Goal: Transaction & Acquisition: Subscribe to service/newsletter

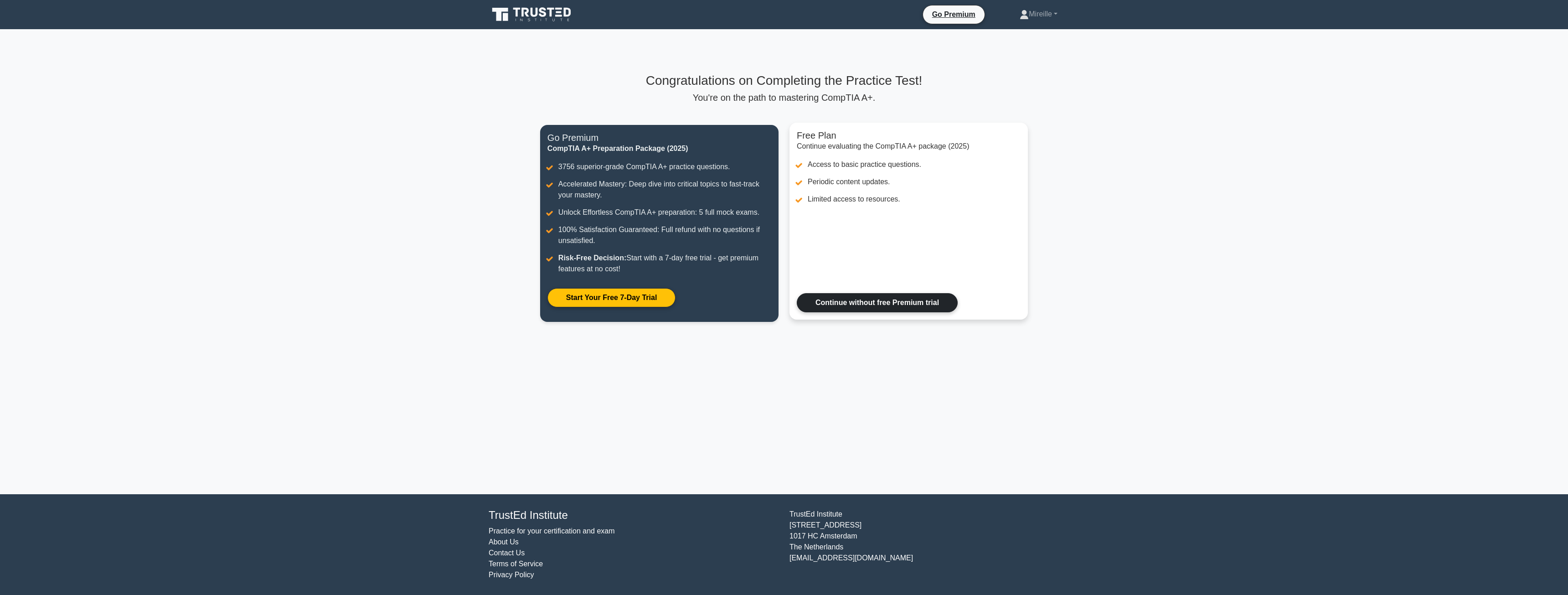
click at [877, 309] on link "Continue without free Premium trial" at bounding box center [877, 303] width 161 height 19
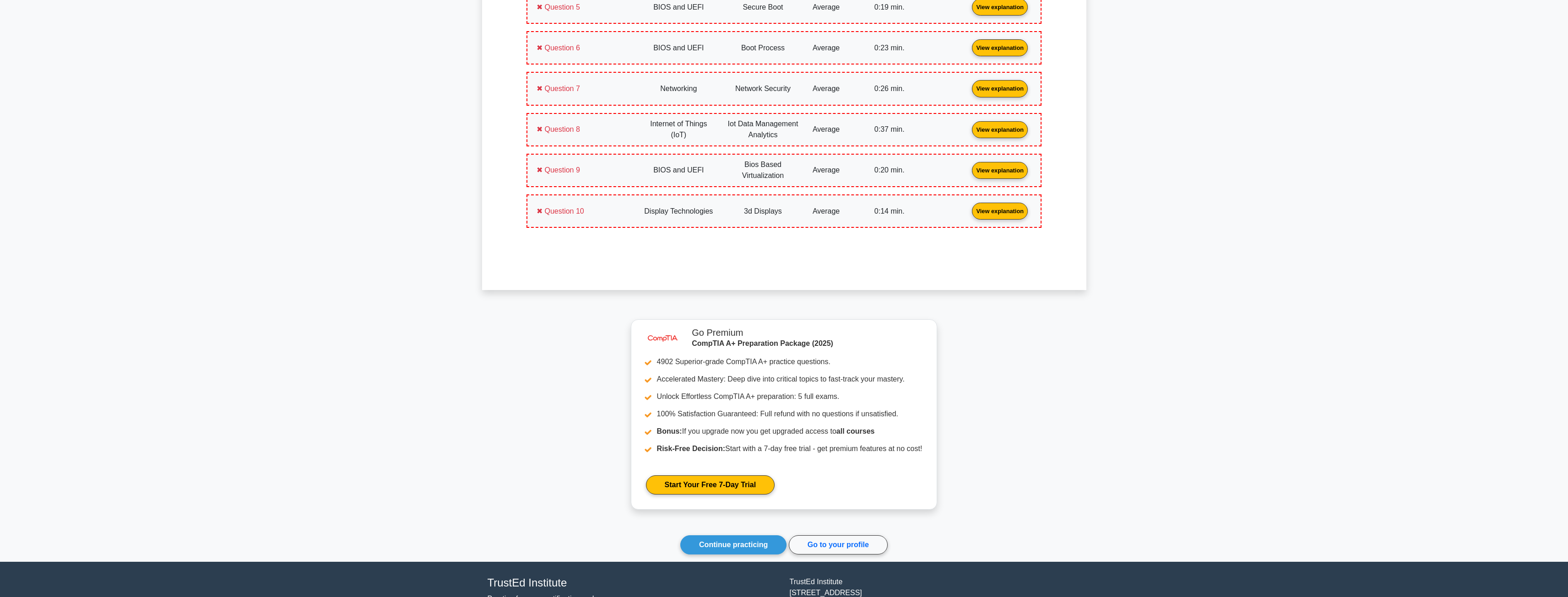
scroll to position [1126, 0]
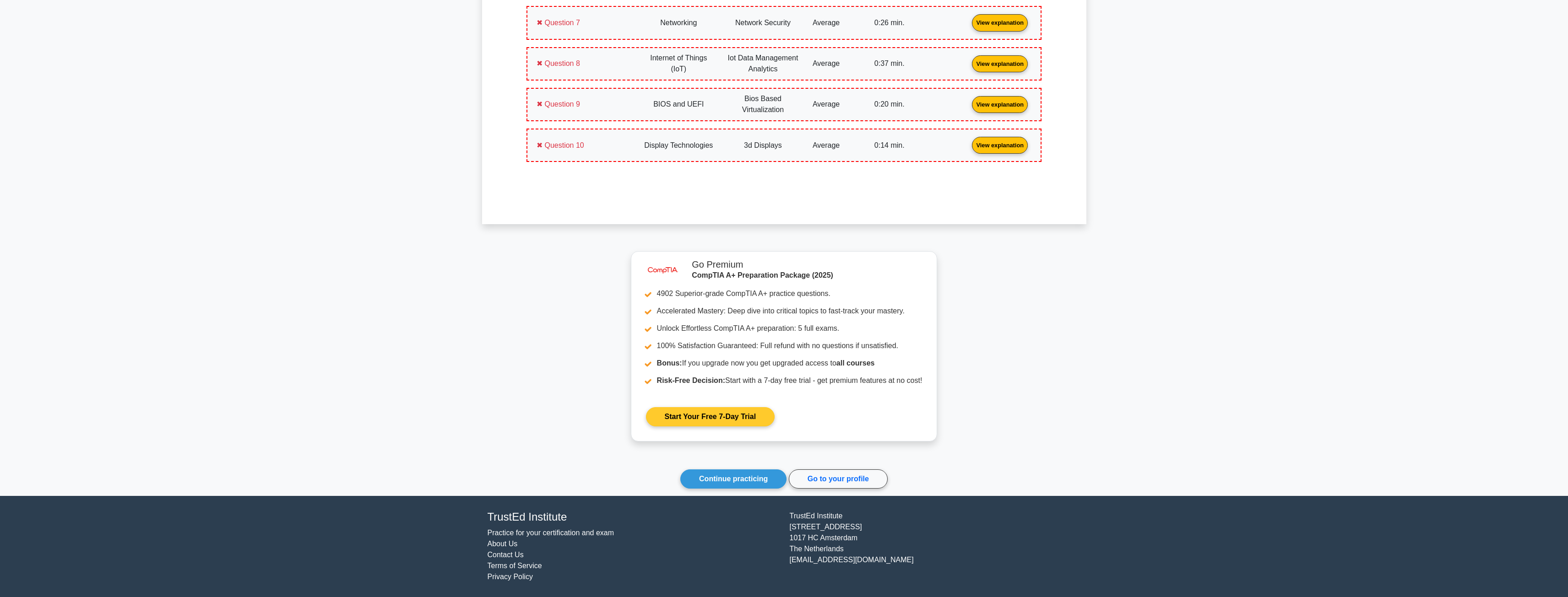
click at [744, 419] on link "Start Your Free 7-Day Trial" at bounding box center [710, 416] width 128 height 19
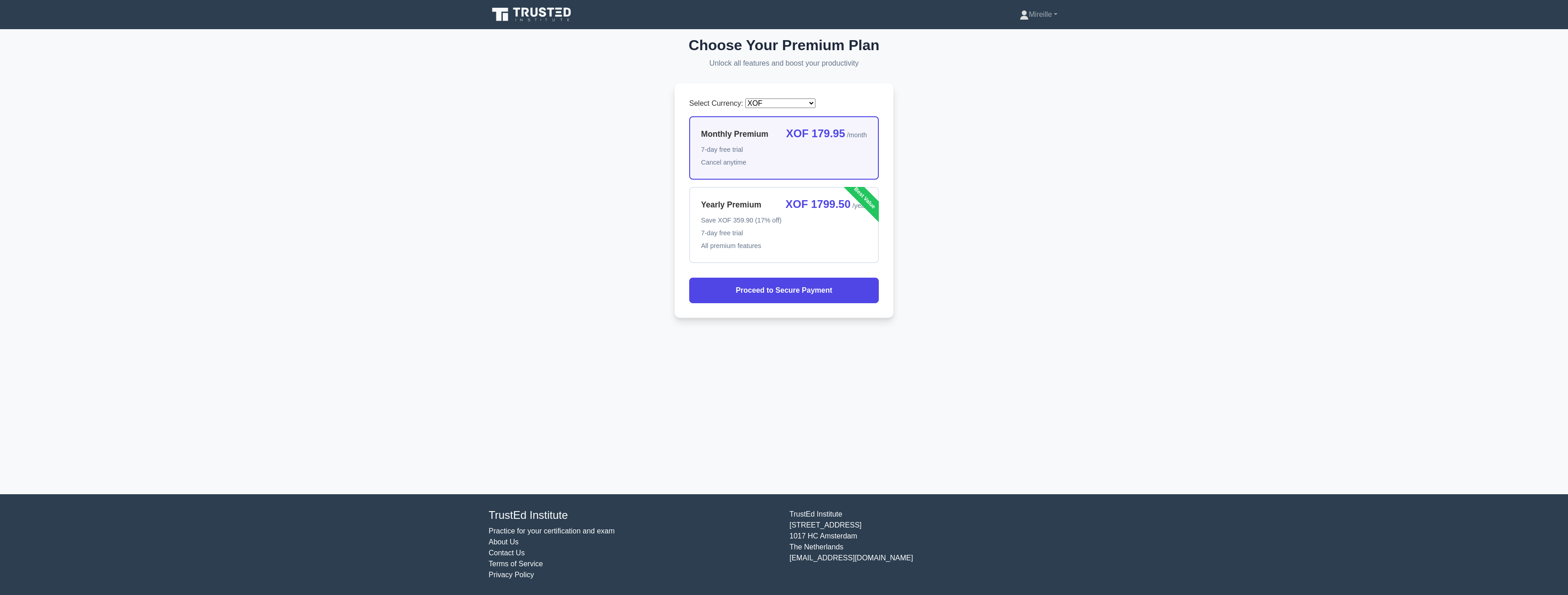
click at [766, 101] on select "AED AFN ALL AMD ANG AOA ARS AUD AWG BBD BDT BGN BMD BND BOB BRL BYN BZD CAD CDF…" at bounding box center [780, 104] width 70 height 10
click at [745, 99] on select "AED AFN ALL AMD ANG AOA ARS AUD AWG BBD BDT BGN BMD BND BOB BRL BYN BZD CAD CDF…" at bounding box center [780, 104] width 70 height 10
click at [765, 106] on select "AED AFN ALL AMD ANG AOA ARS AUD AWG BBD BDT BGN BMD BND BOB BRL BYN BZD CAD CDF…" at bounding box center [780, 104] width 70 height 10
select select "XOF"
click at [745, 99] on select "AED AFN ALL AMD ANG AOA ARS AUD AWG BBD BDT BGN BMD BND BOB BRL BYN BZD CAD CDF…" at bounding box center [780, 104] width 70 height 10
